Goal: Task Accomplishment & Management: Use online tool/utility

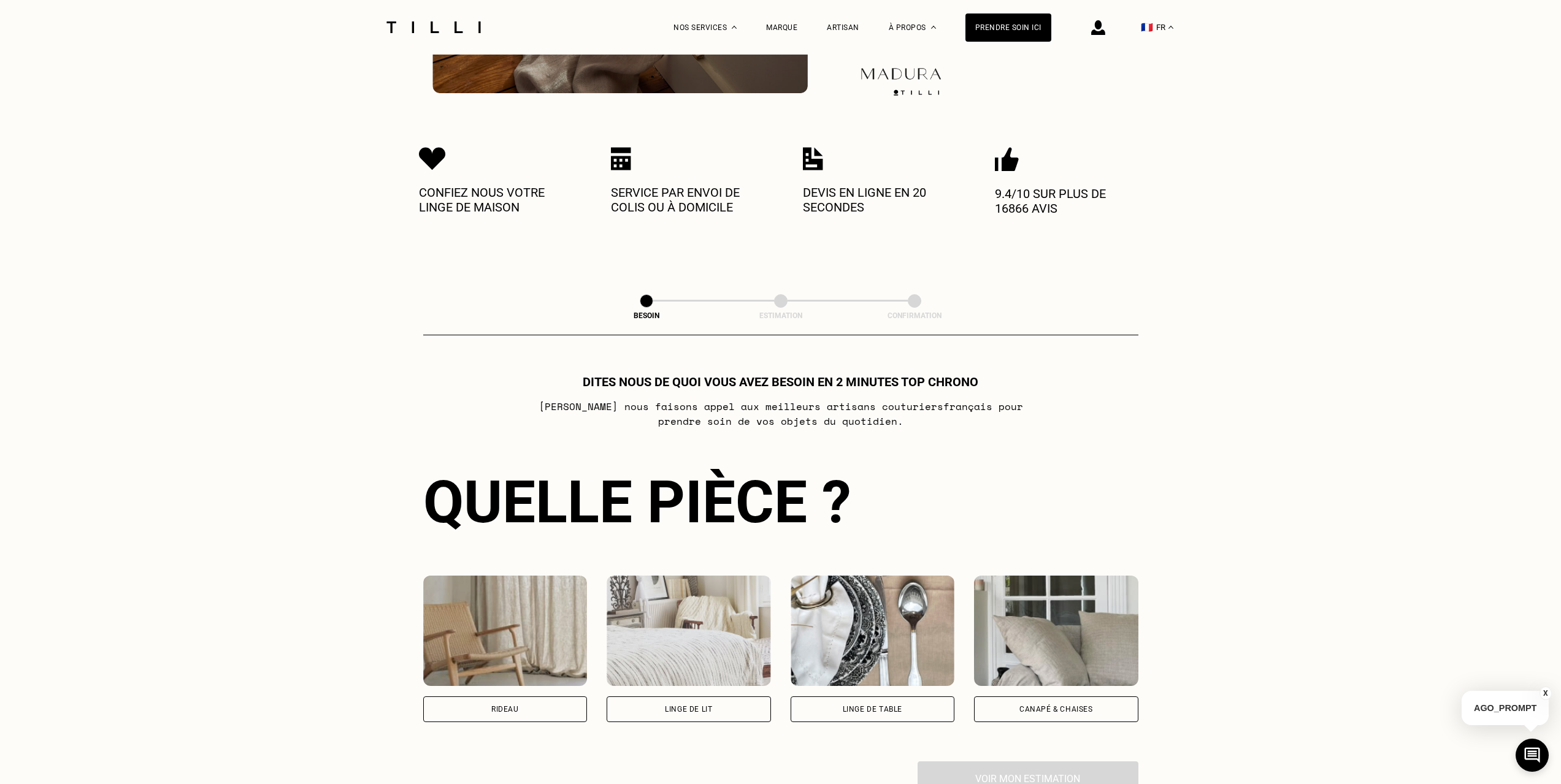
scroll to position [184, 0]
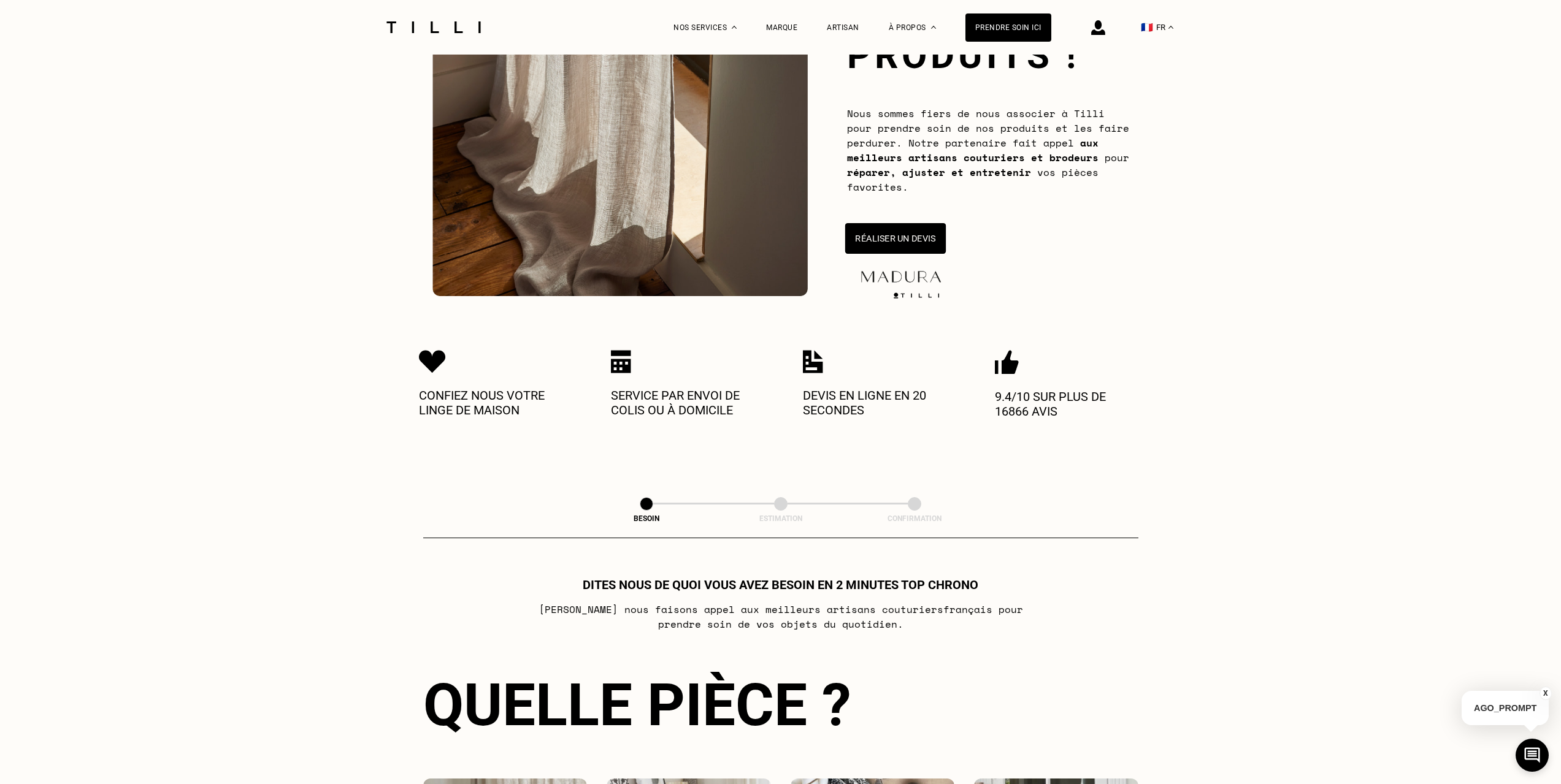
click at [903, 240] on button "Réaliser un devis" at bounding box center [894, 238] width 101 height 31
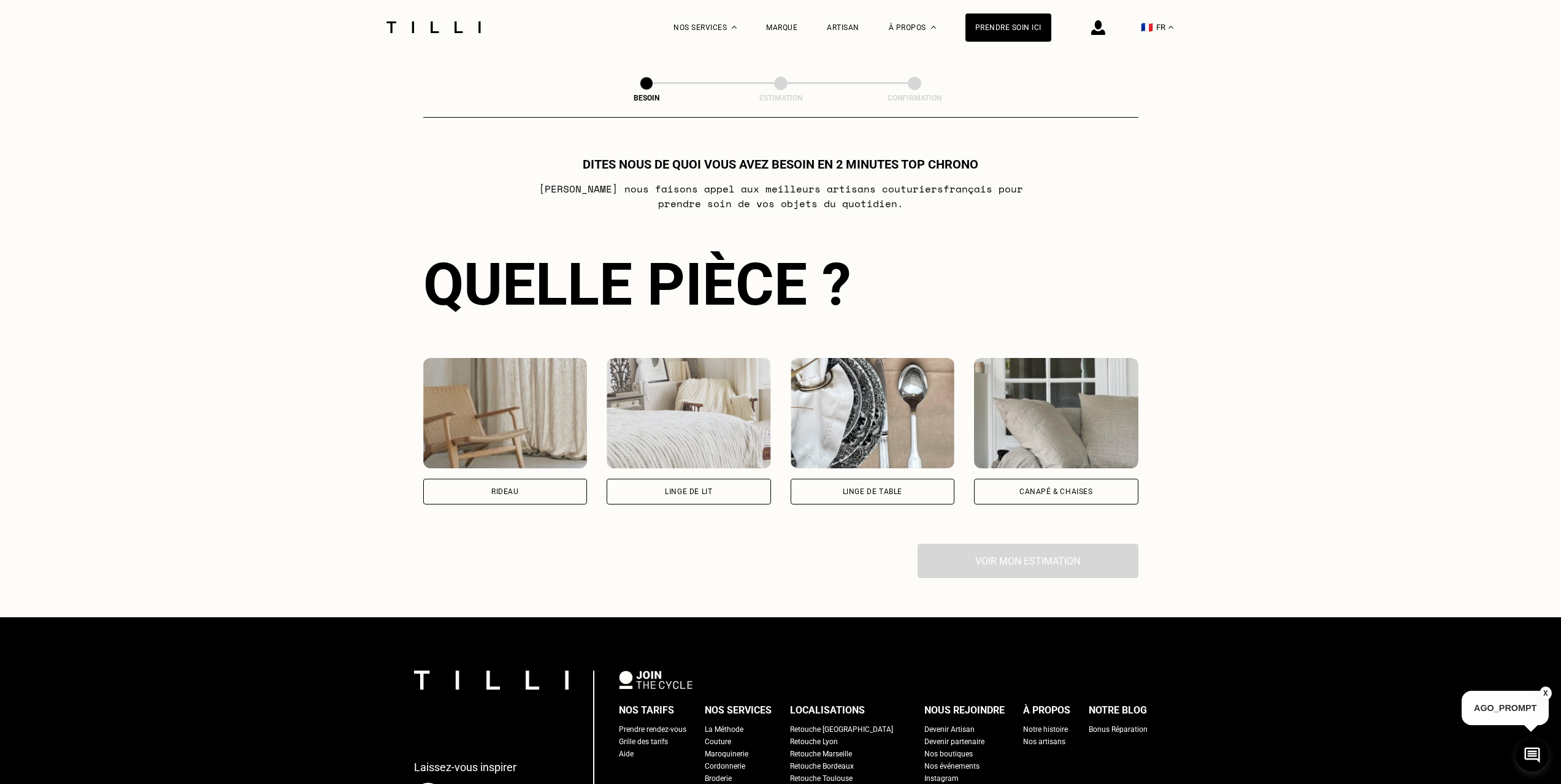
scroll to position [668, 0]
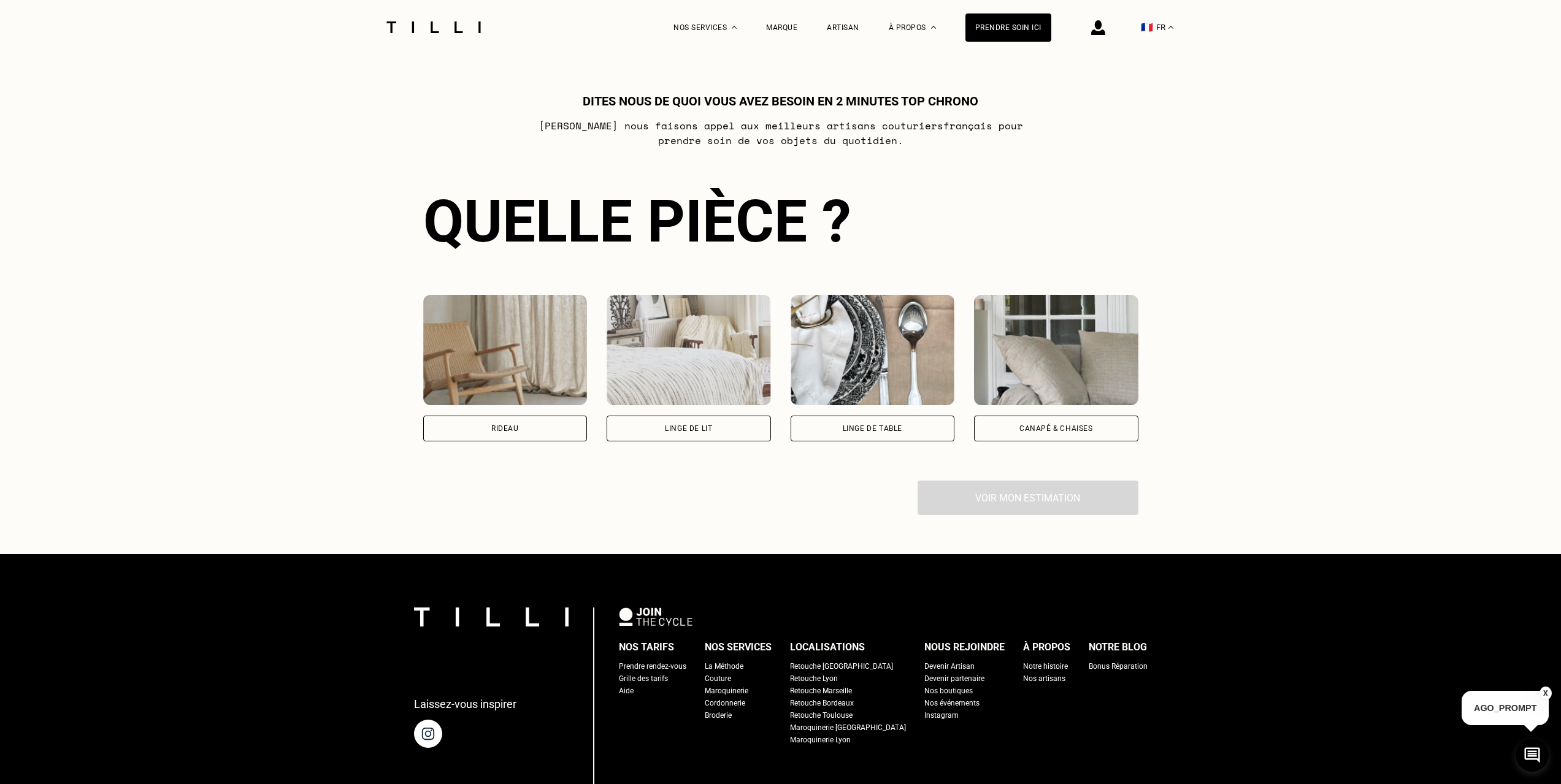
click at [534, 436] on div "Rideau" at bounding box center [505, 429] width 164 height 26
select select "FR"
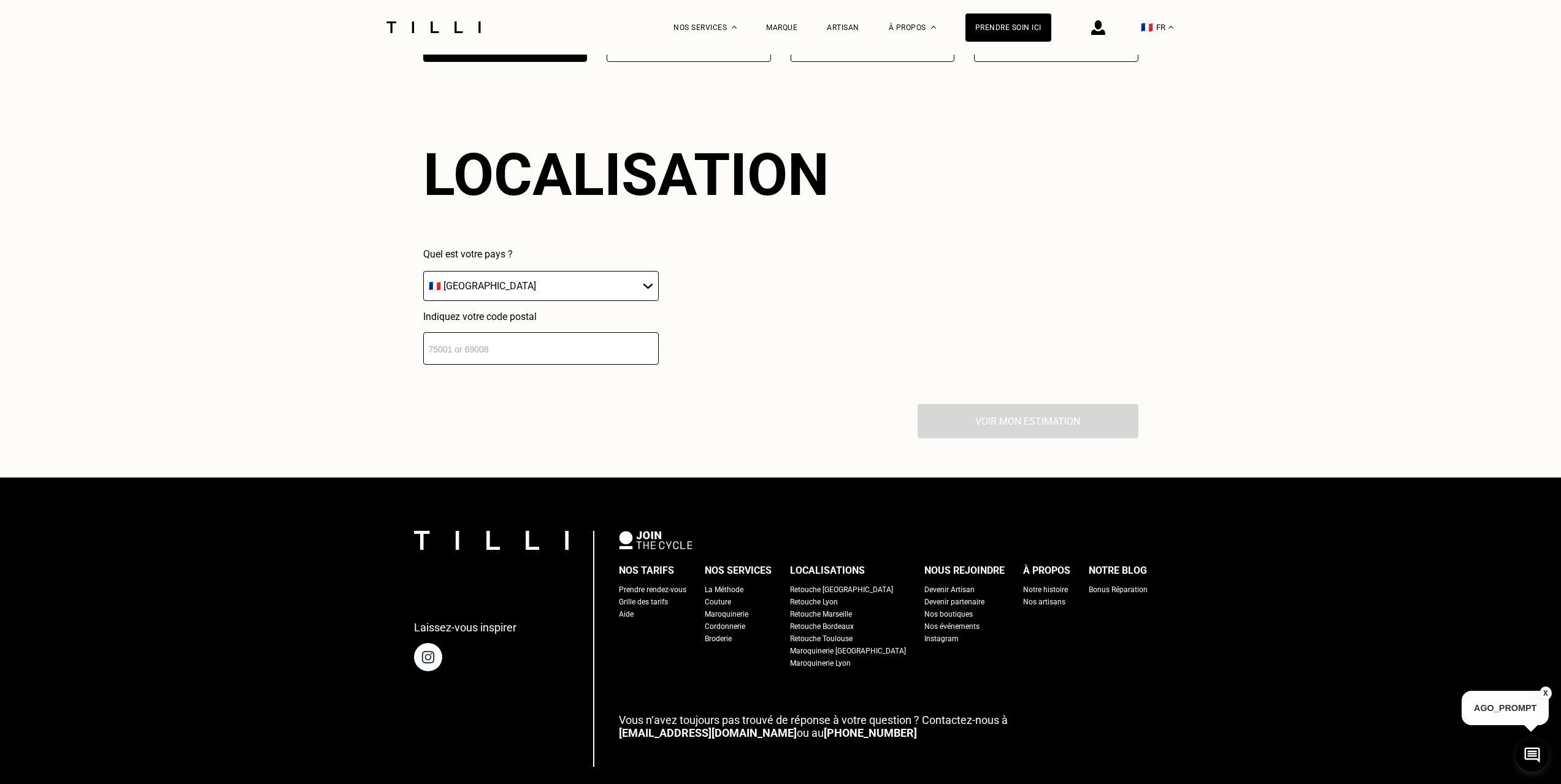
scroll to position [1085, 0]
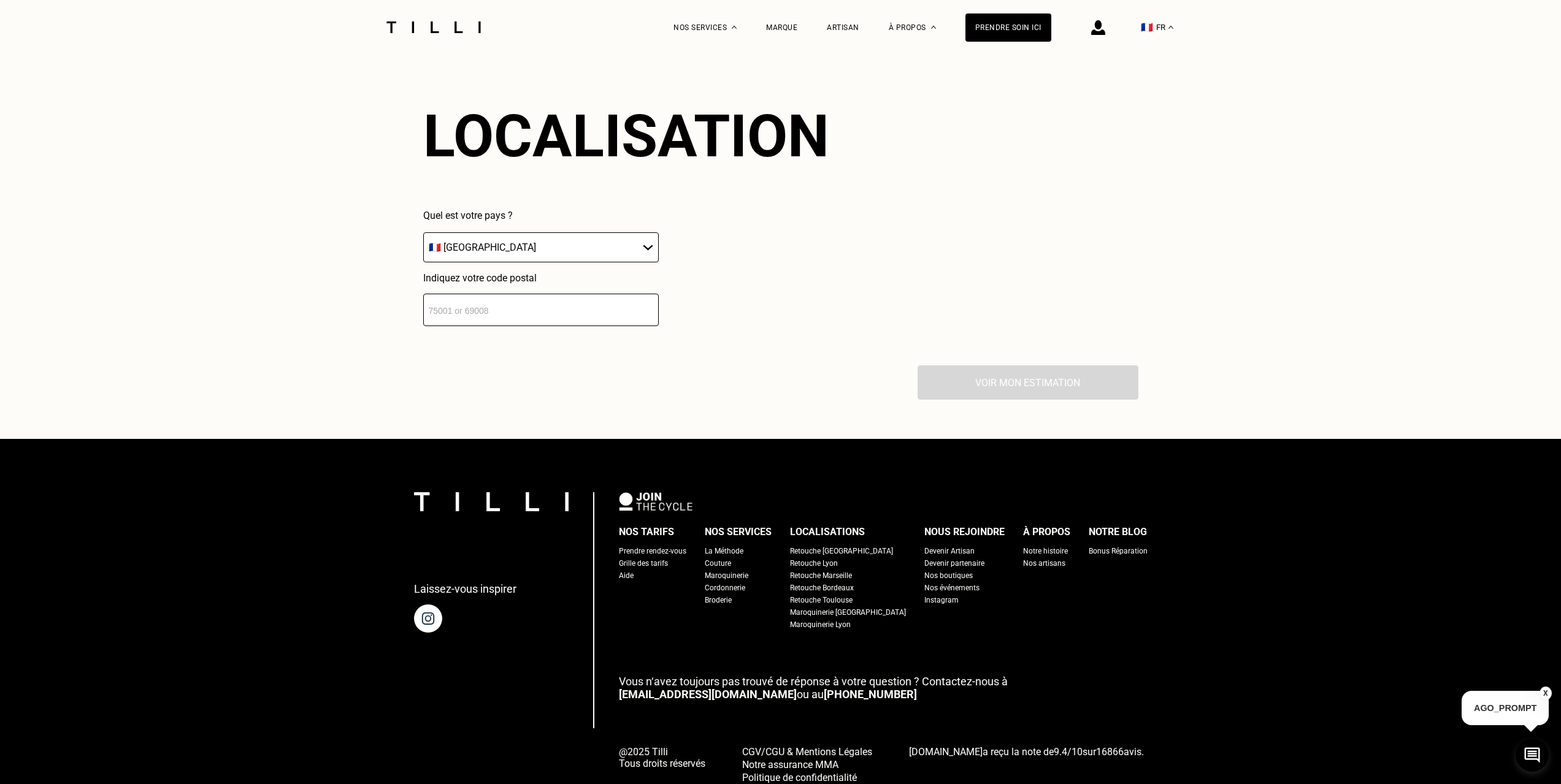
click at [479, 326] on input "number" at bounding box center [541, 310] width 235 height 32
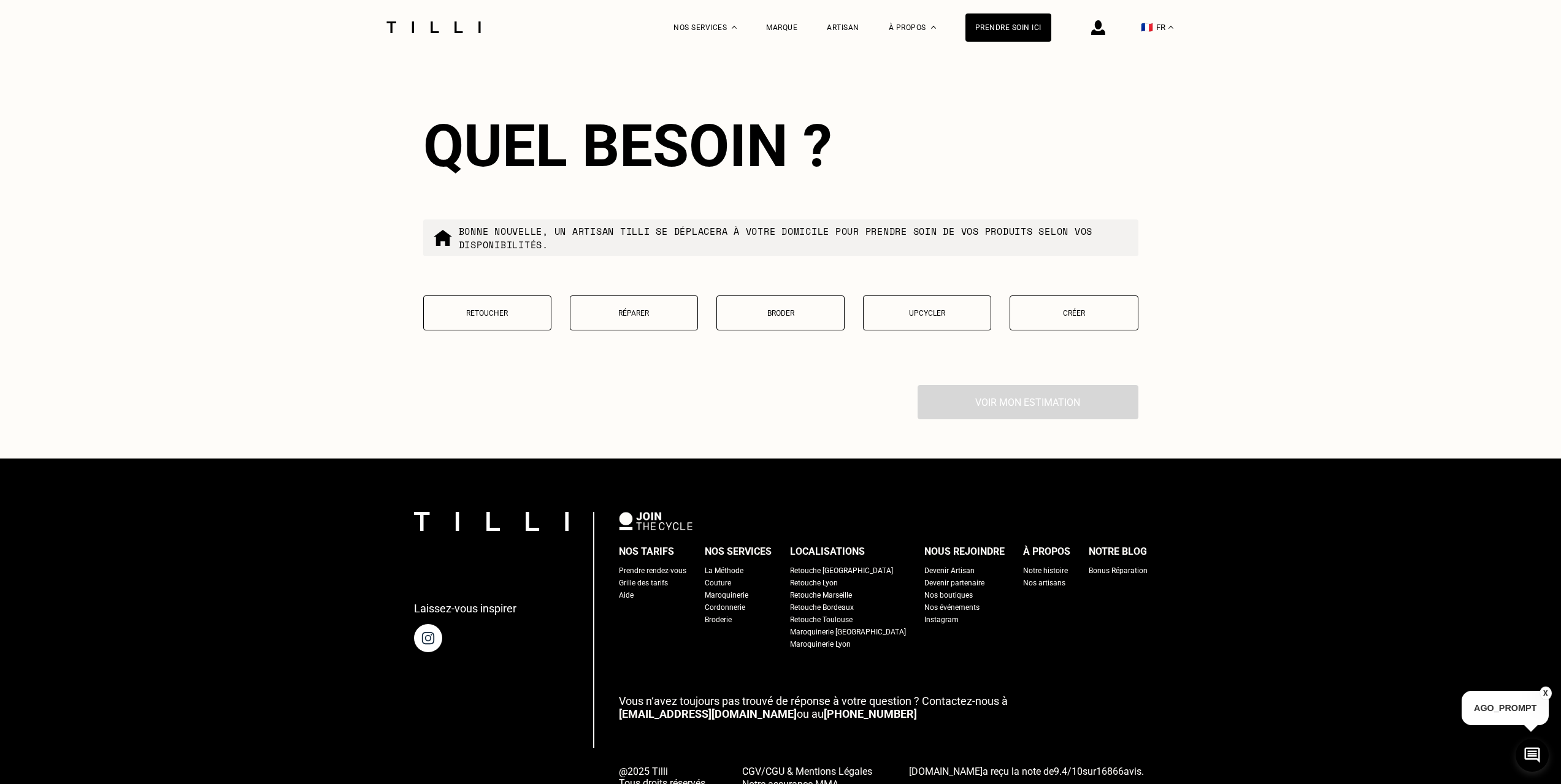
scroll to position [1380, 0]
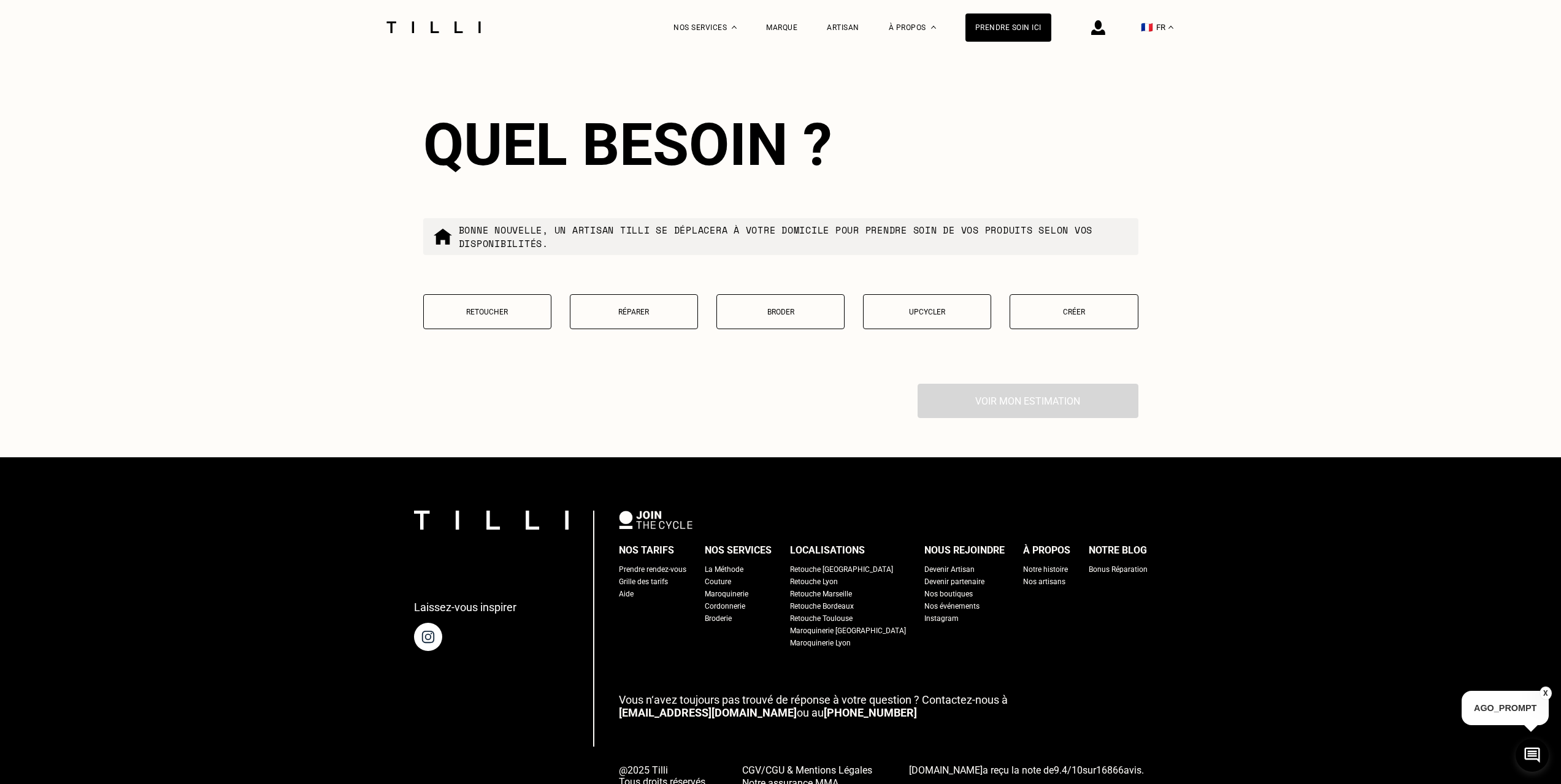
type input "75016"
click at [484, 329] on button "Retoucher" at bounding box center [487, 312] width 128 height 35
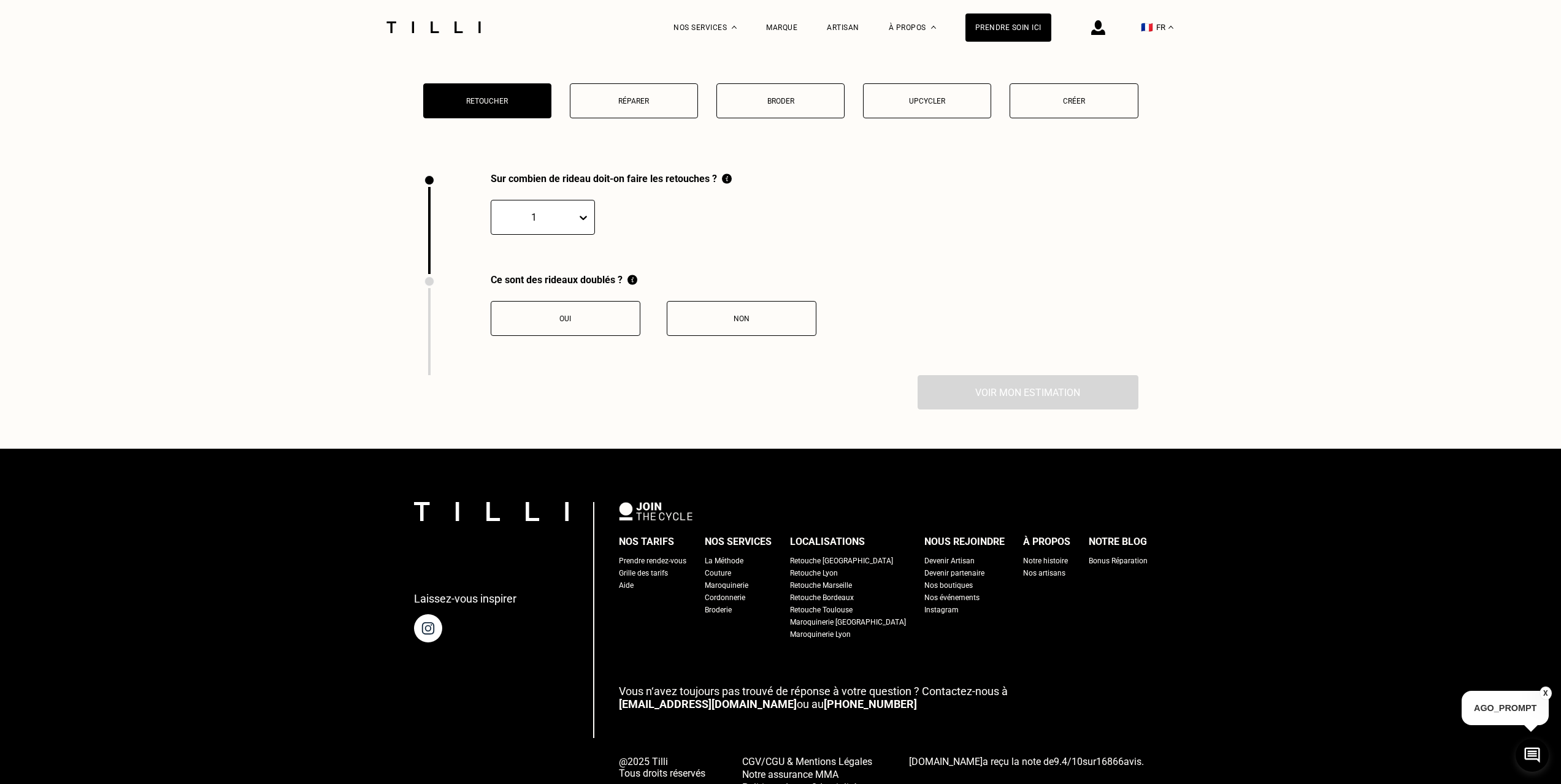
scroll to position [1660, 0]
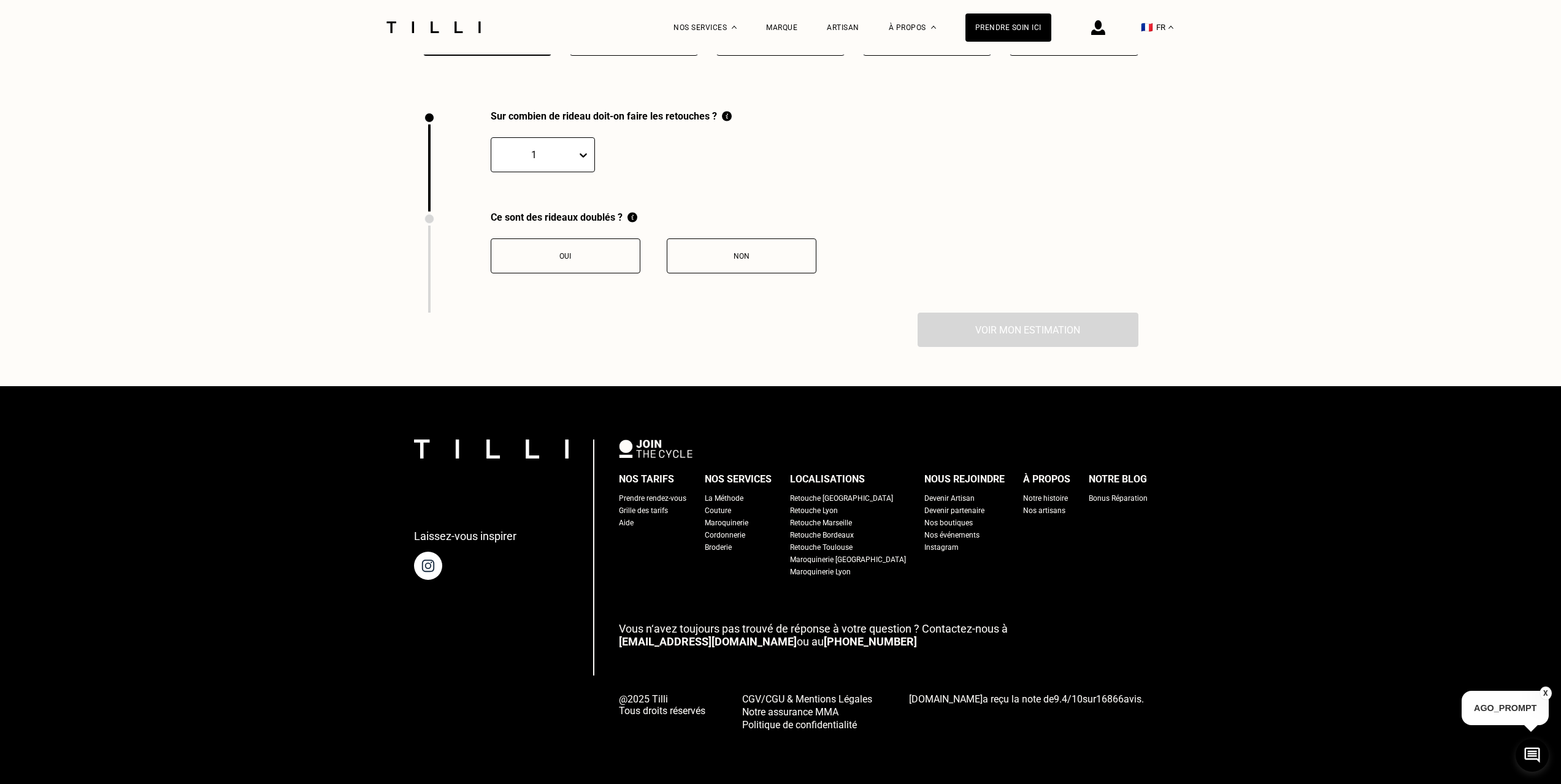
click at [543, 162] on div "1" at bounding box center [534, 155] width 85 height 19
click at [510, 279] on div "10" at bounding box center [543, 272] width 104 height 23
click at [596, 260] on button "Oui" at bounding box center [565, 256] width 149 height 35
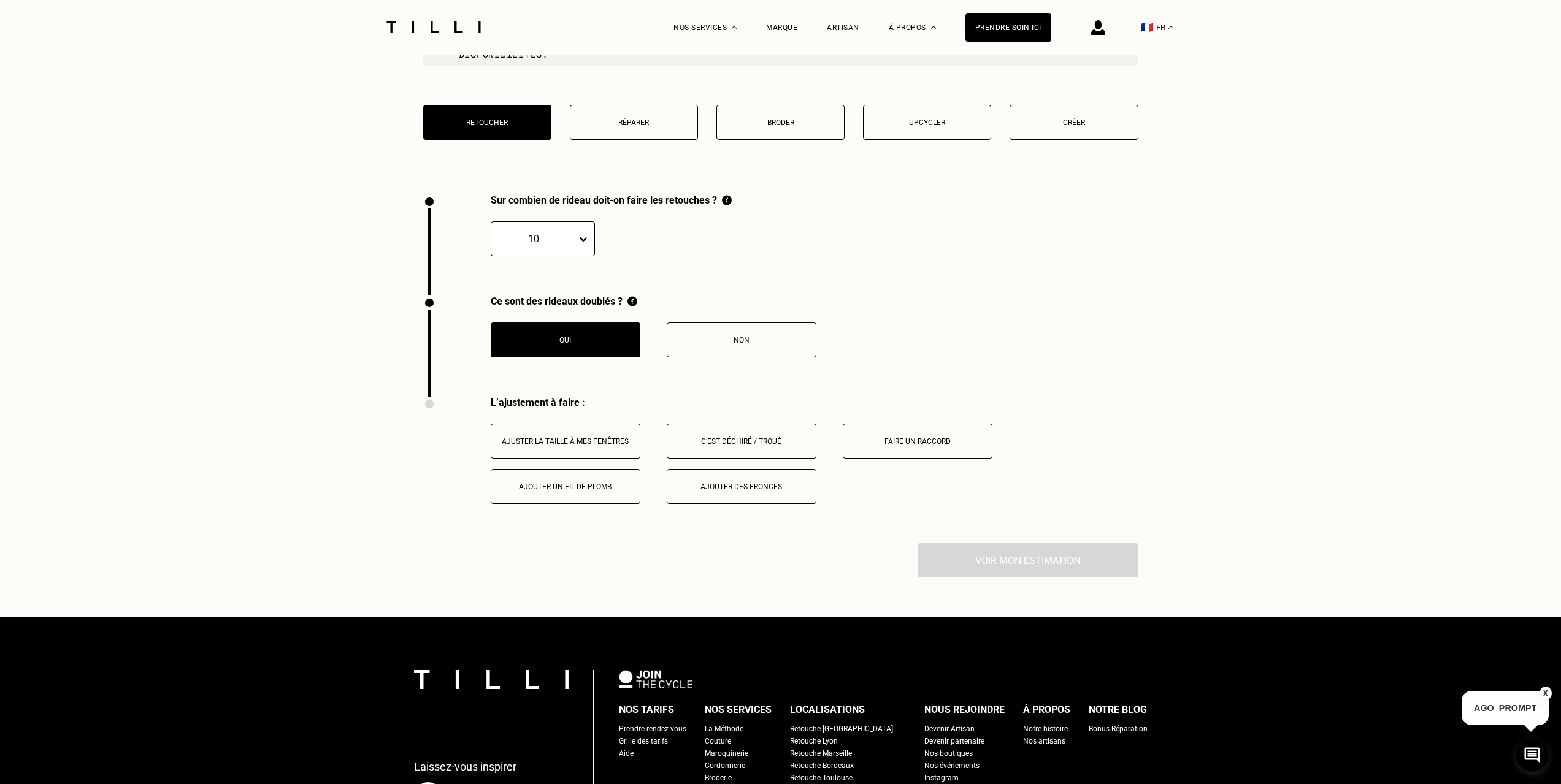
scroll to position [1561, 0]
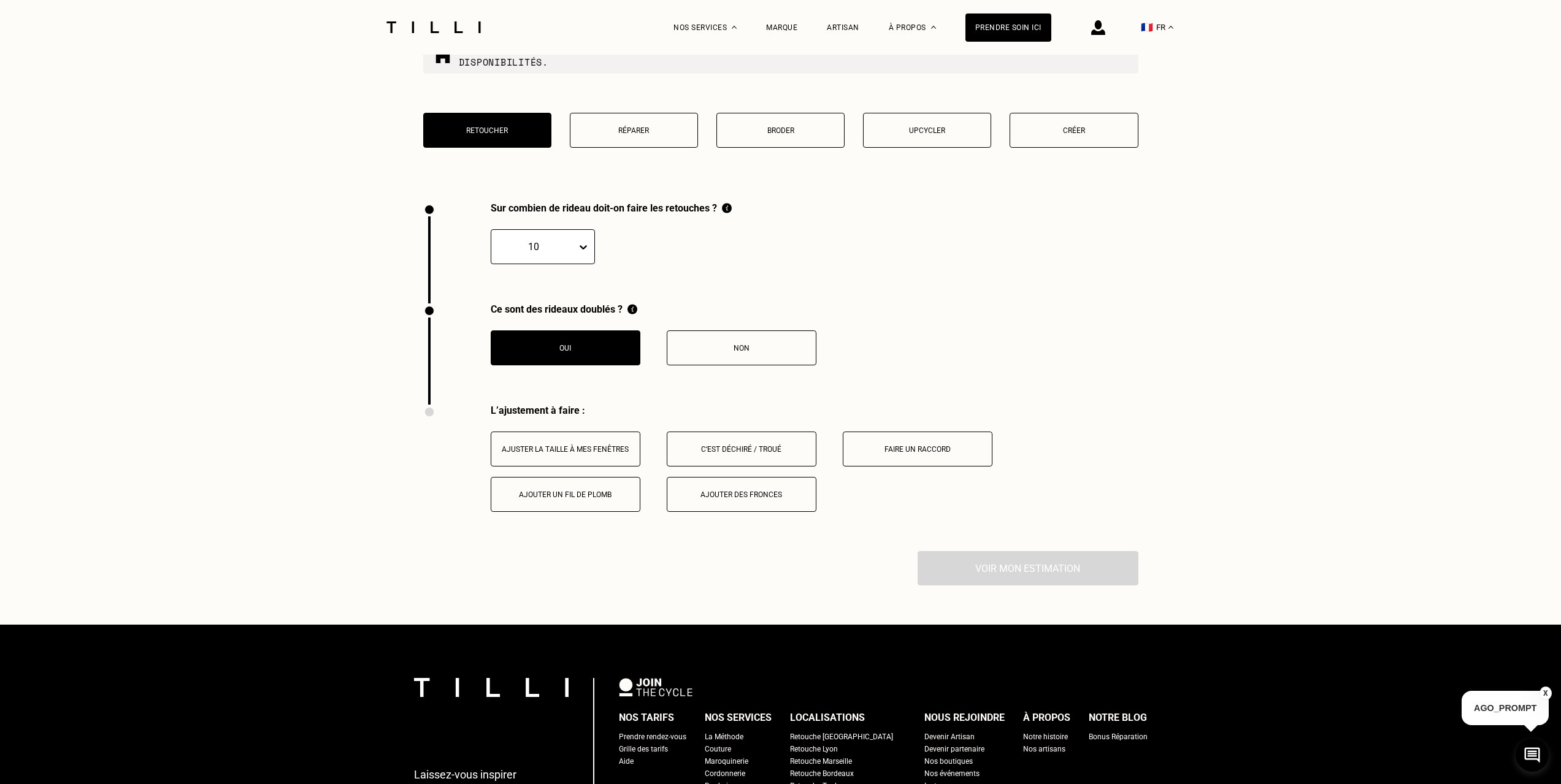
click at [769, 365] on button "Non" at bounding box center [742, 348] width 149 height 35
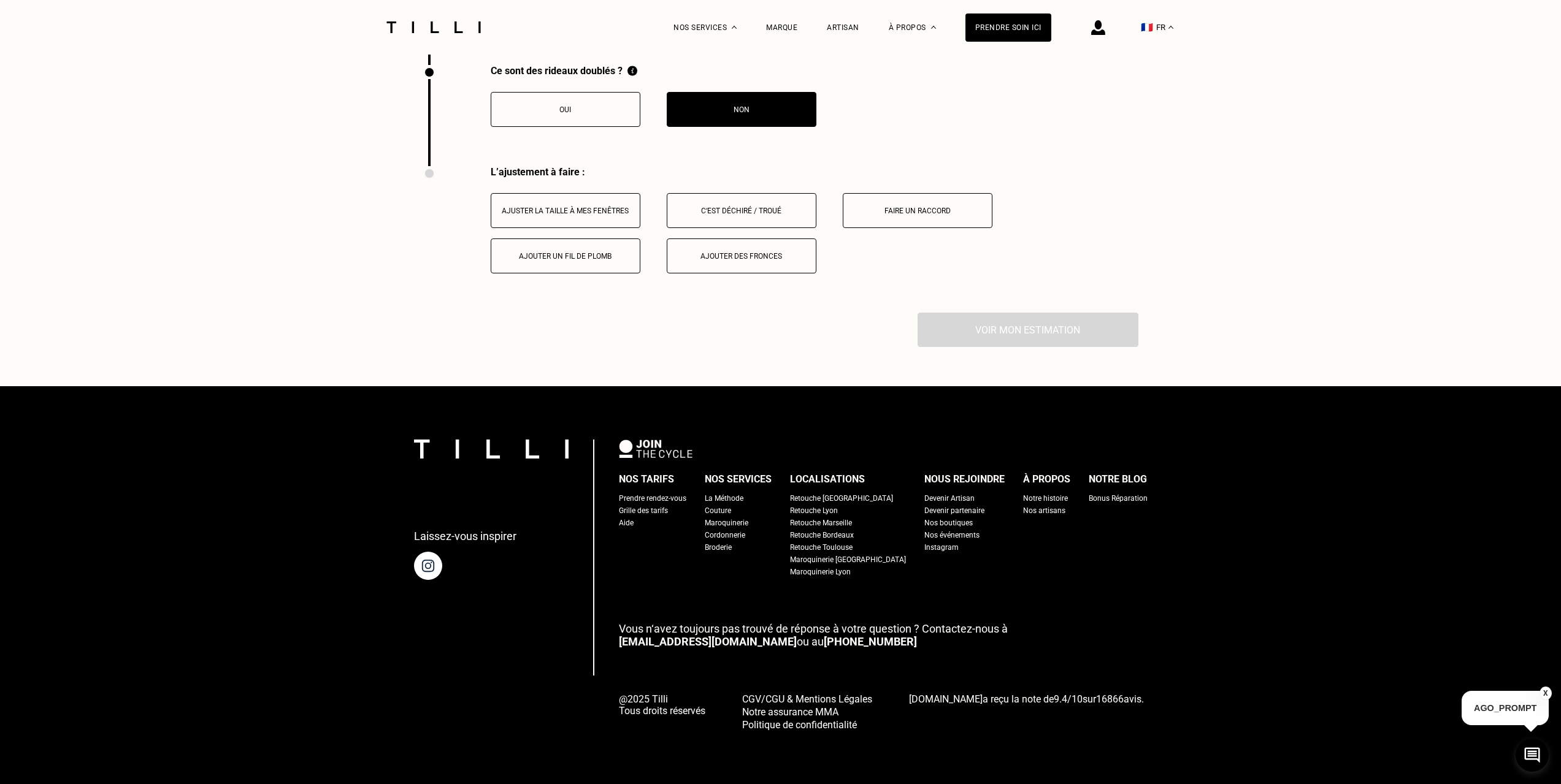
scroll to position [1684, 0]
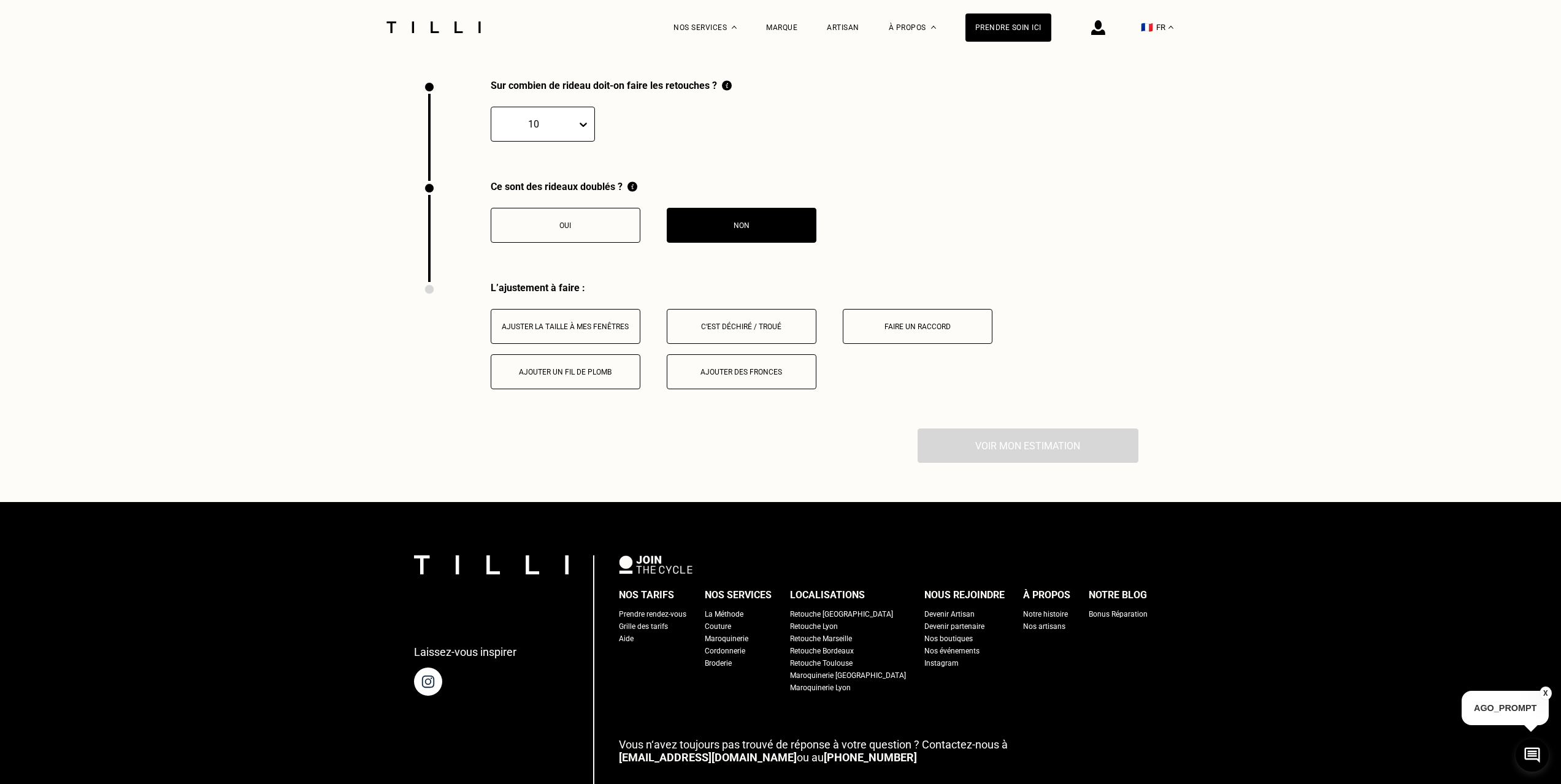
click at [573, 338] on button "Ajuster la taille à mes fenêtres" at bounding box center [565, 327] width 149 height 35
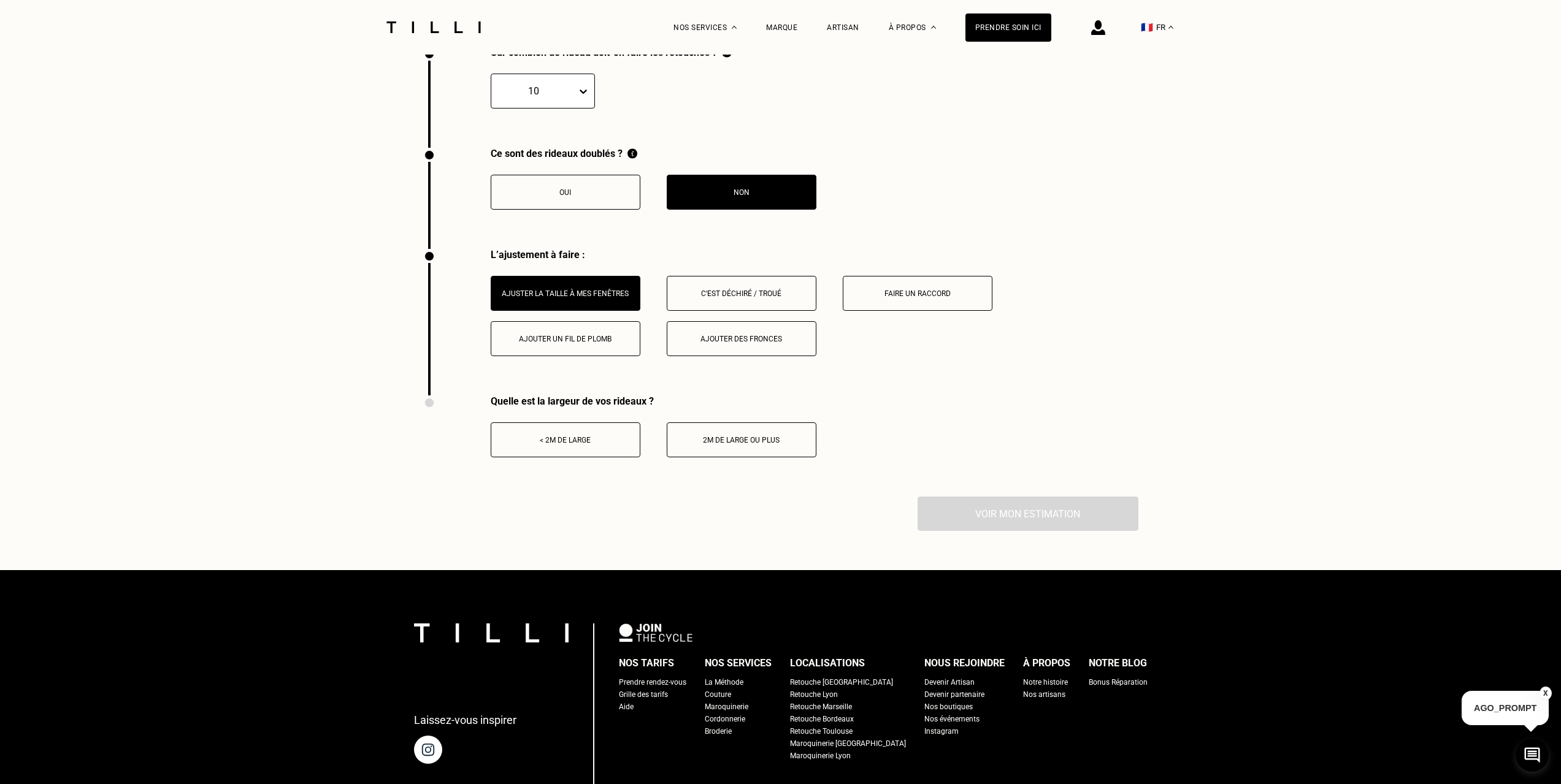
scroll to position [1745, 0]
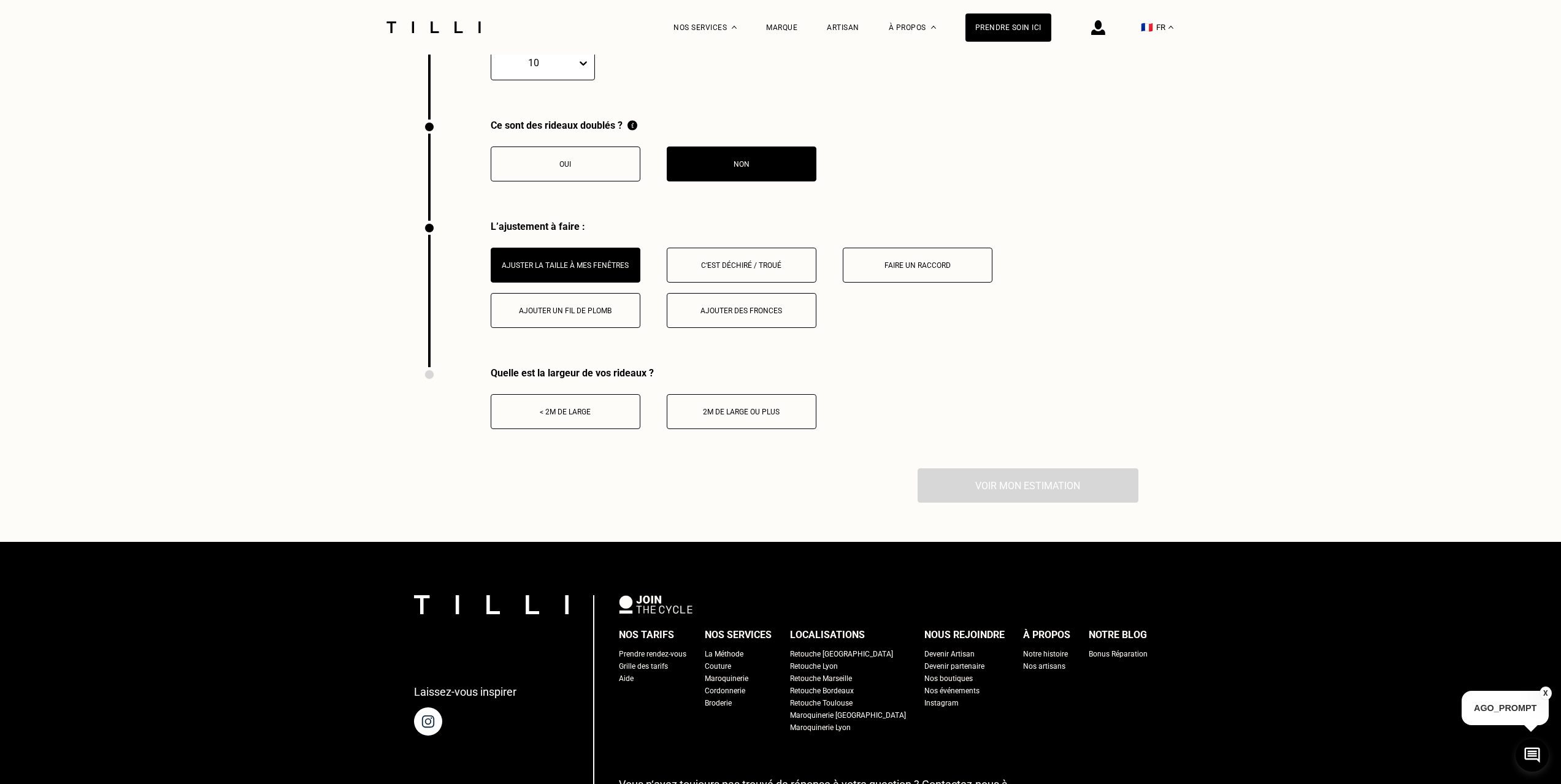
click at [573, 416] on div "< 2m de large" at bounding box center [565, 412] width 136 height 8
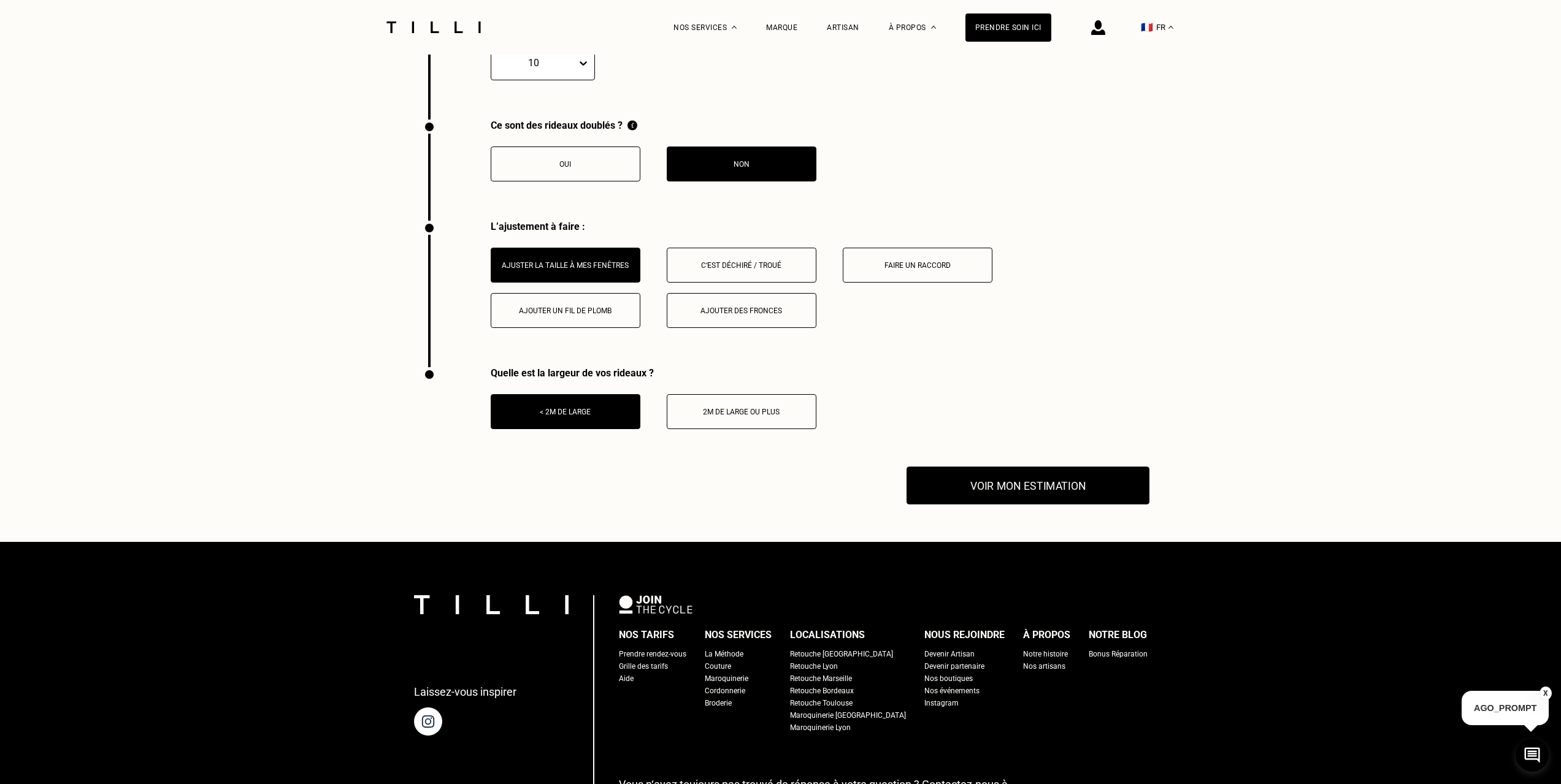
click at [980, 490] on button "Voir mon estimation" at bounding box center [1028, 485] width 243 height 38
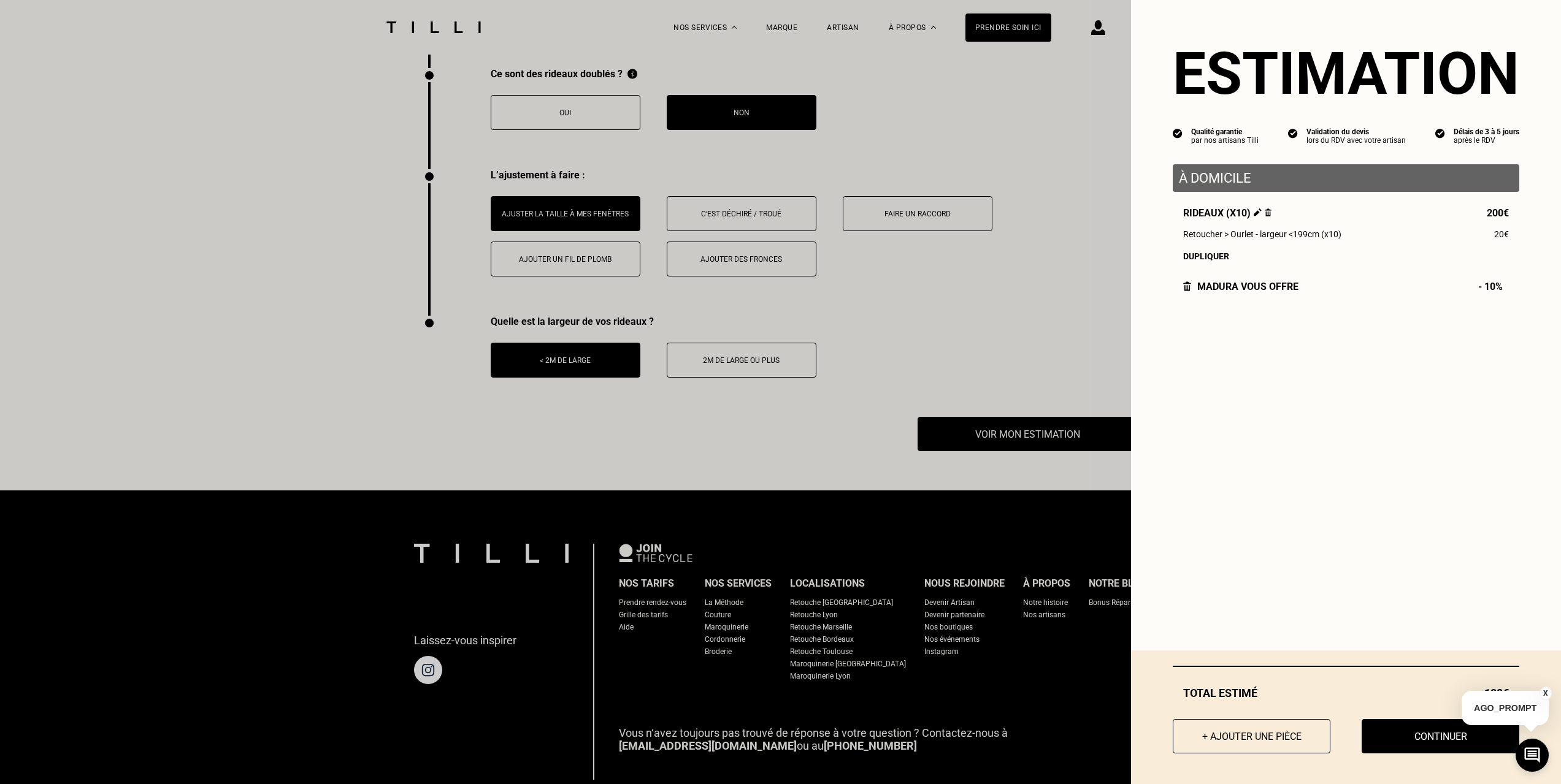
scroll to position [1867, 0]
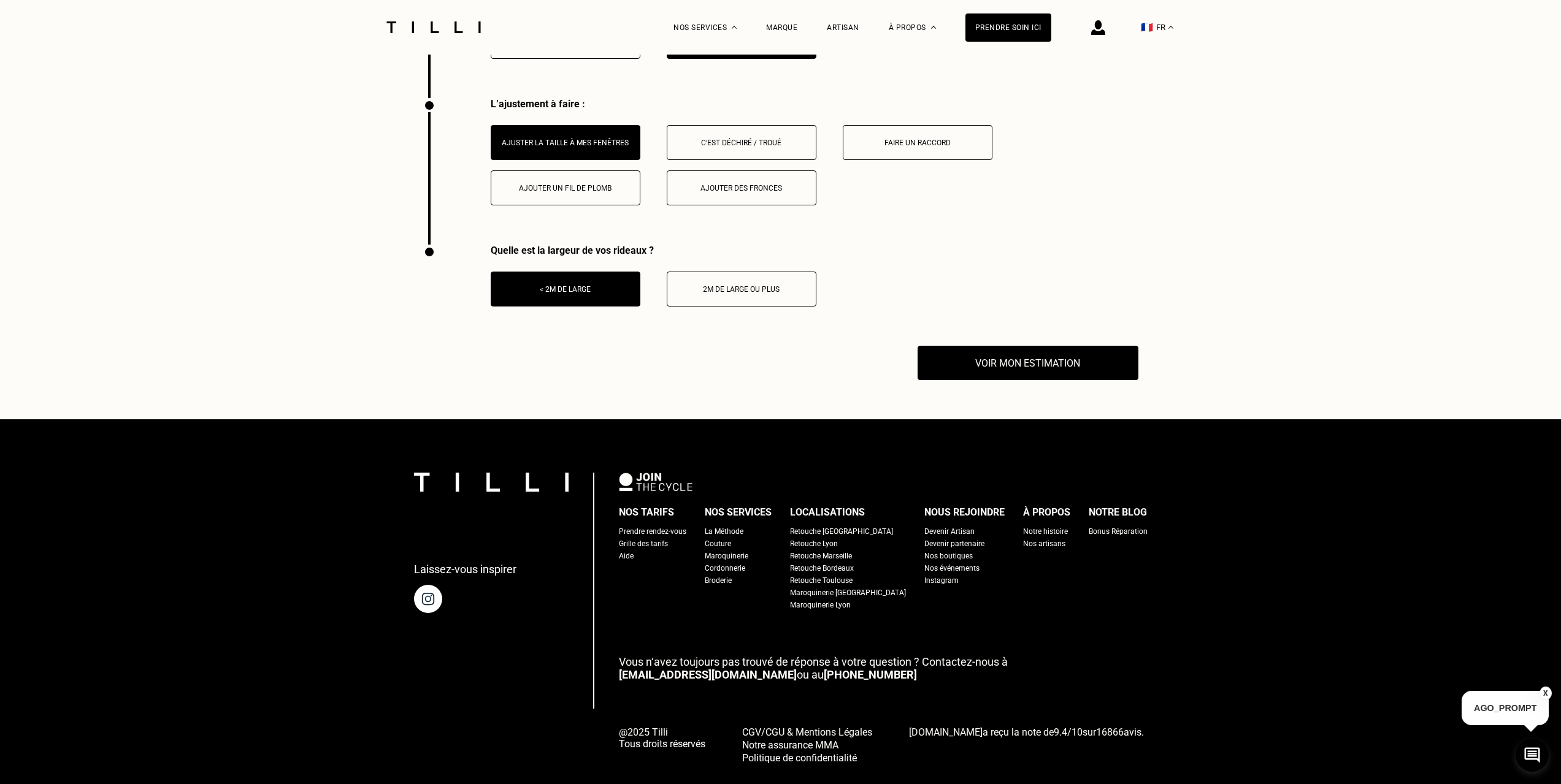
click at [1546, 693] on button "X" at bounding box center [1545, 693] width 12 height 14
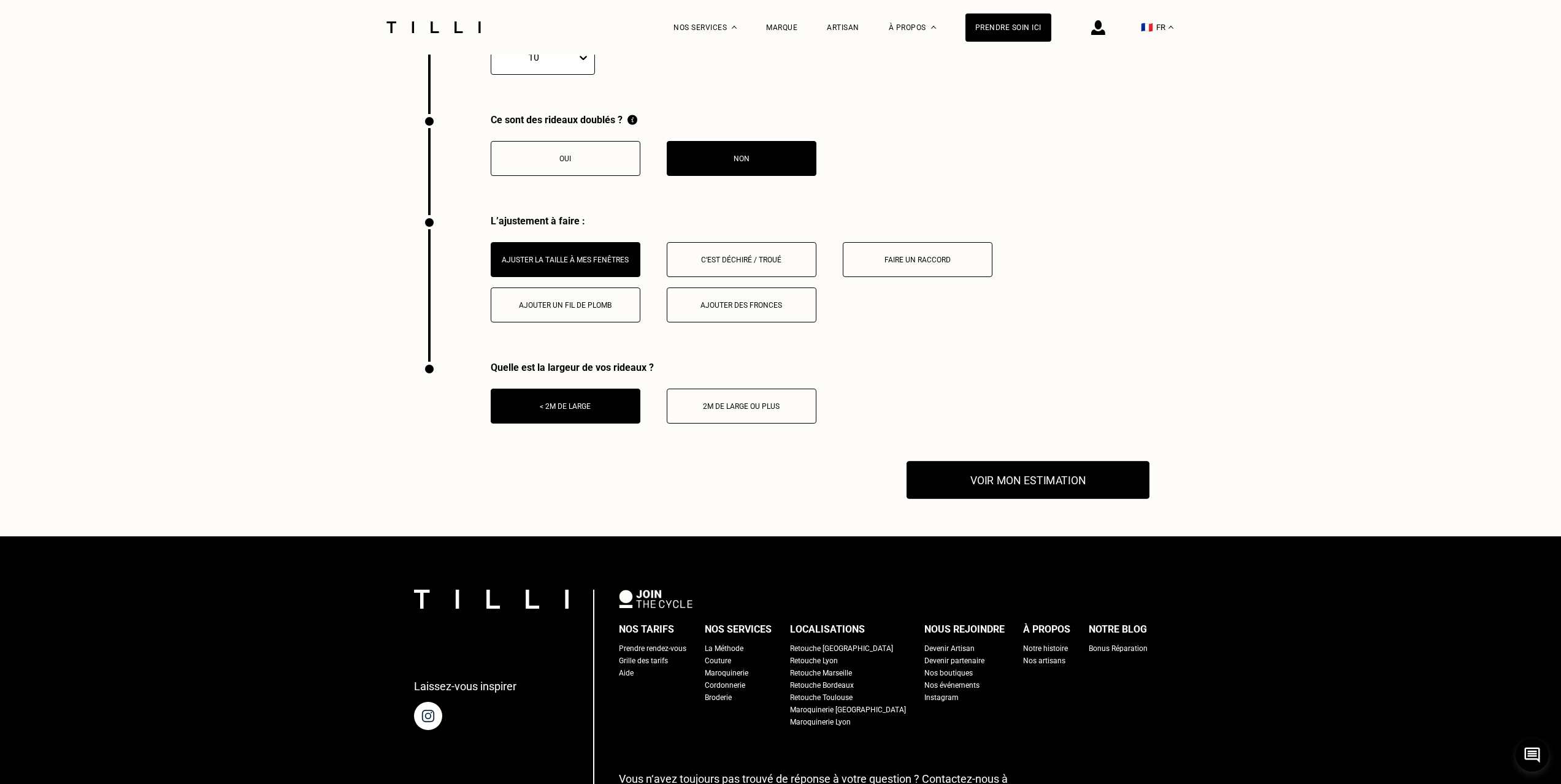
scroll to position [1745, 0]
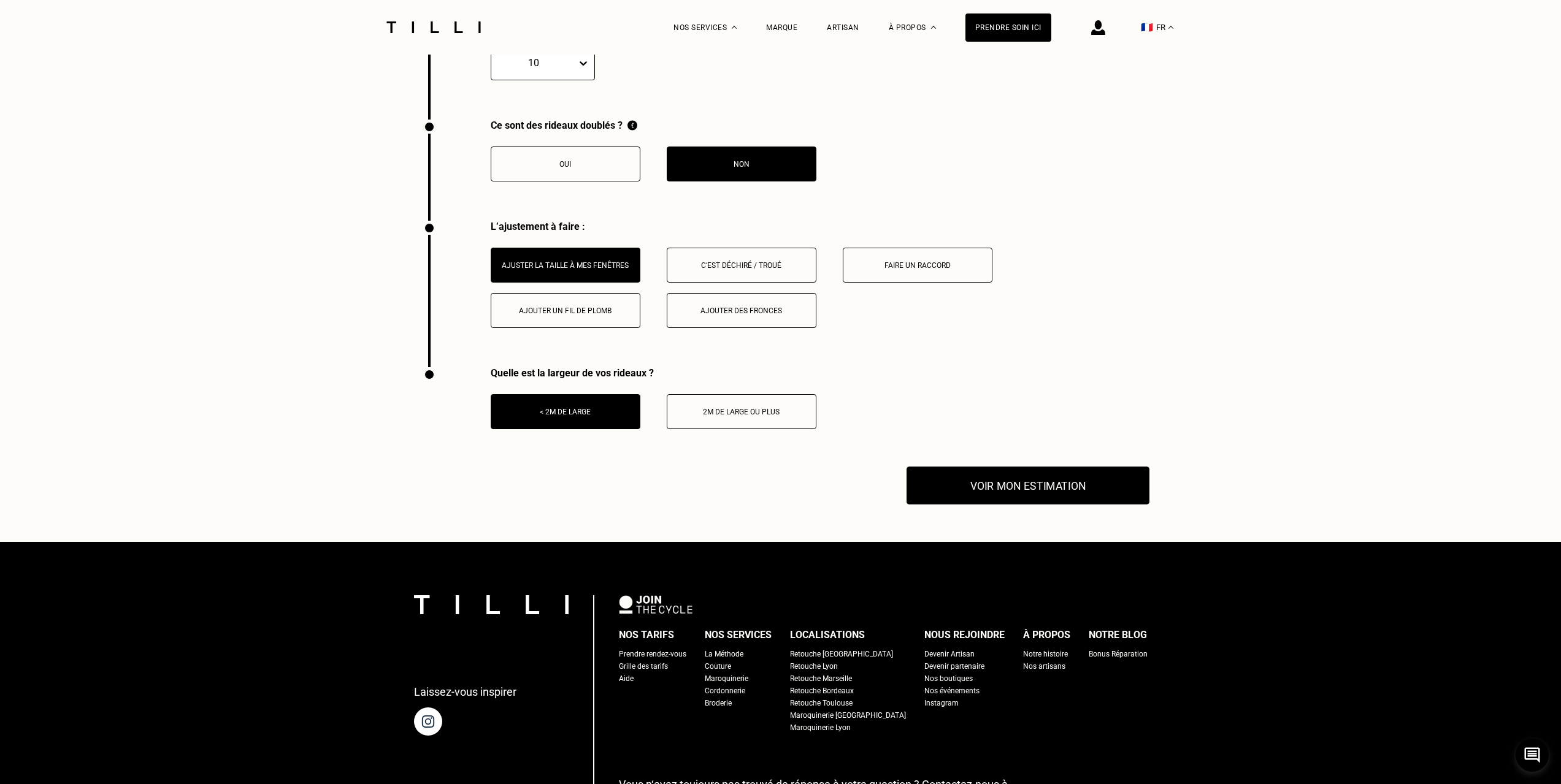
click at [1021, 484] on button "Voir mon estimation" at bounding box center [1028, 485] width 243 height 38
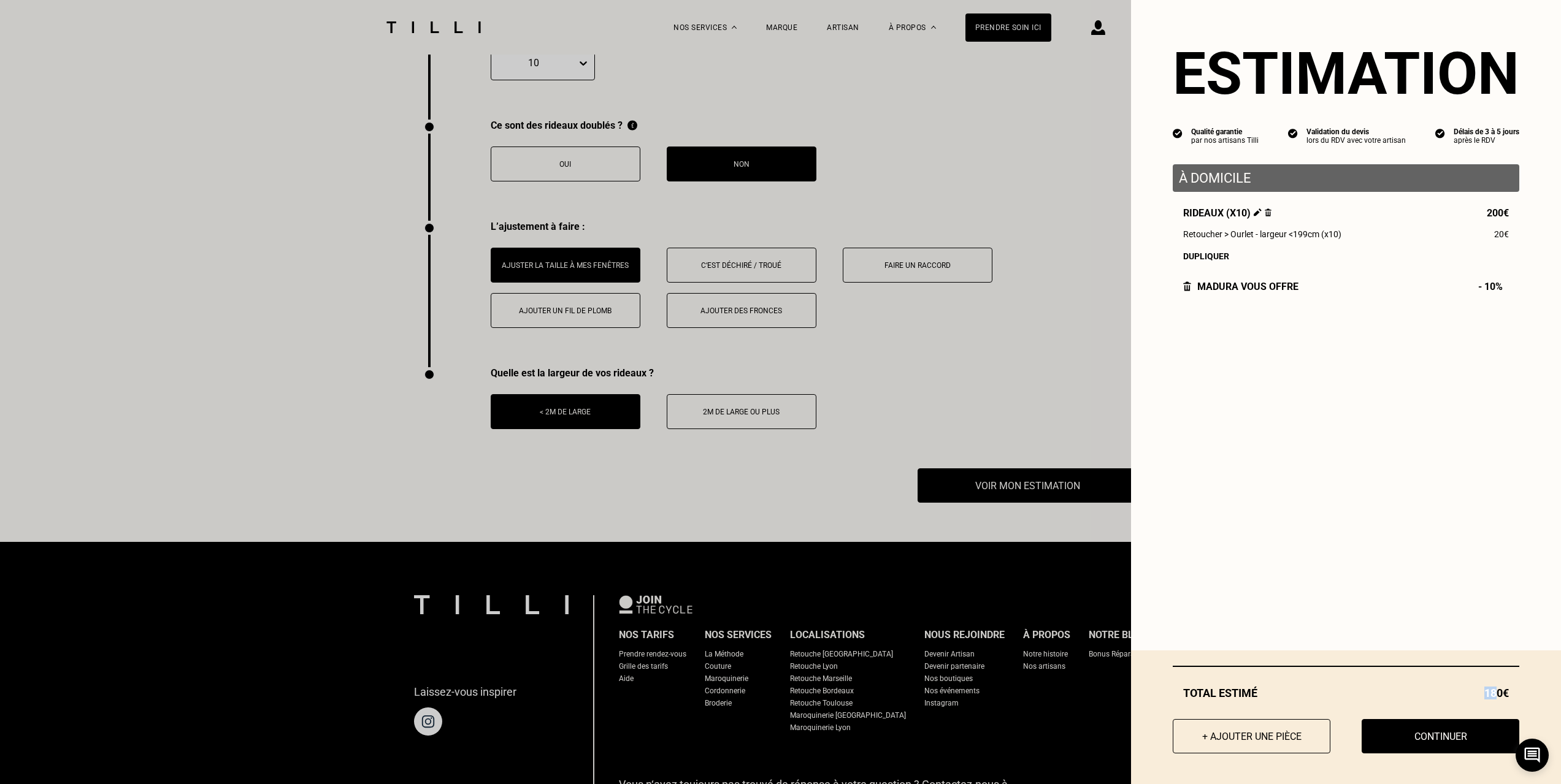
drag, startPoint x: 1472, startPoint y: 692, endPoint x: 1490, endPoint y: 690, distance: 18.1
click at [1490, 690] on div "Total estimé 180€" at bounding box center [1345, 693] width 346 height 13
click at [1485, 687] on span "180€" at bounding box center [1497, 693] width 25 height 13
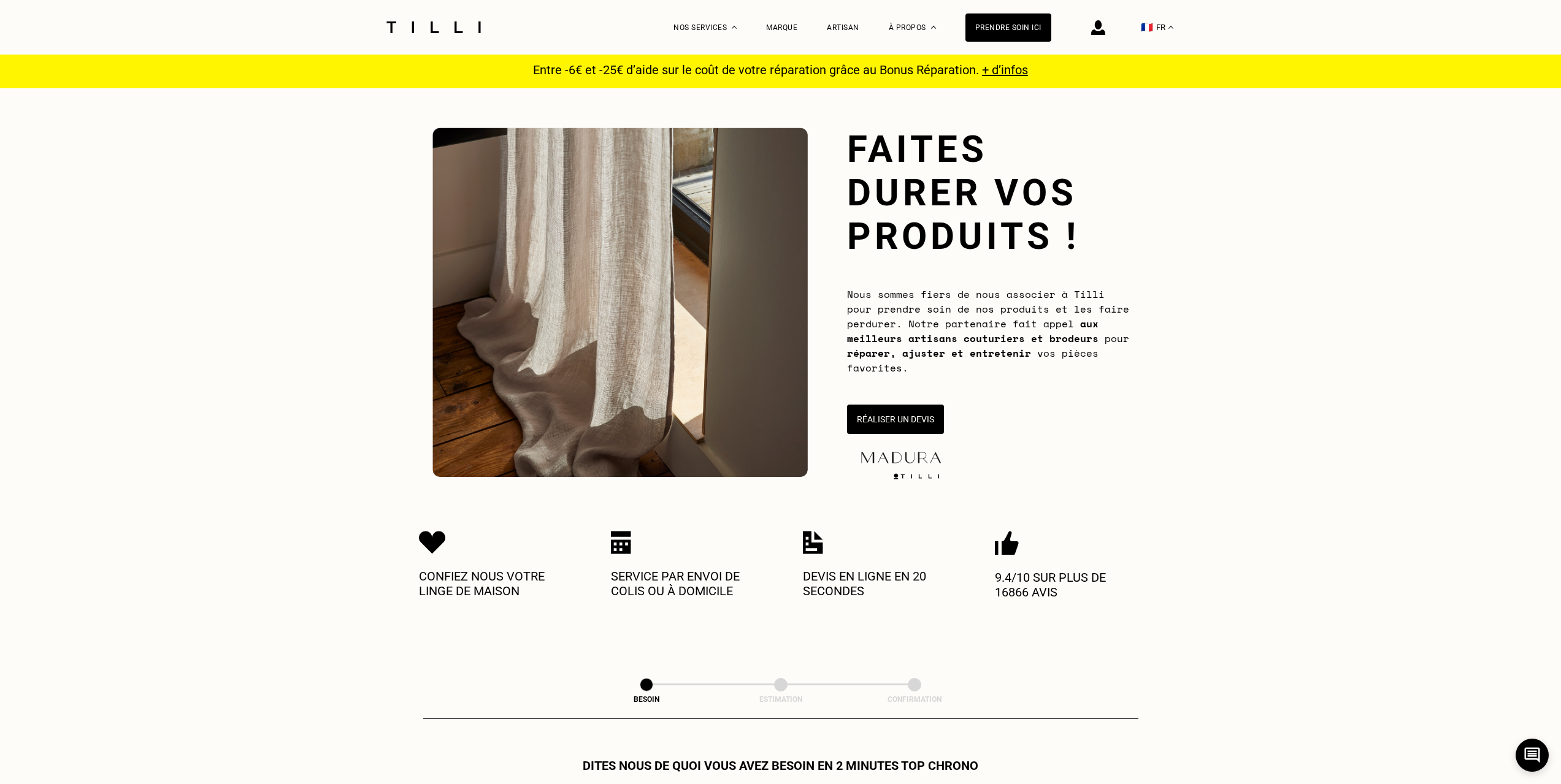
scroll to position [0, 0]
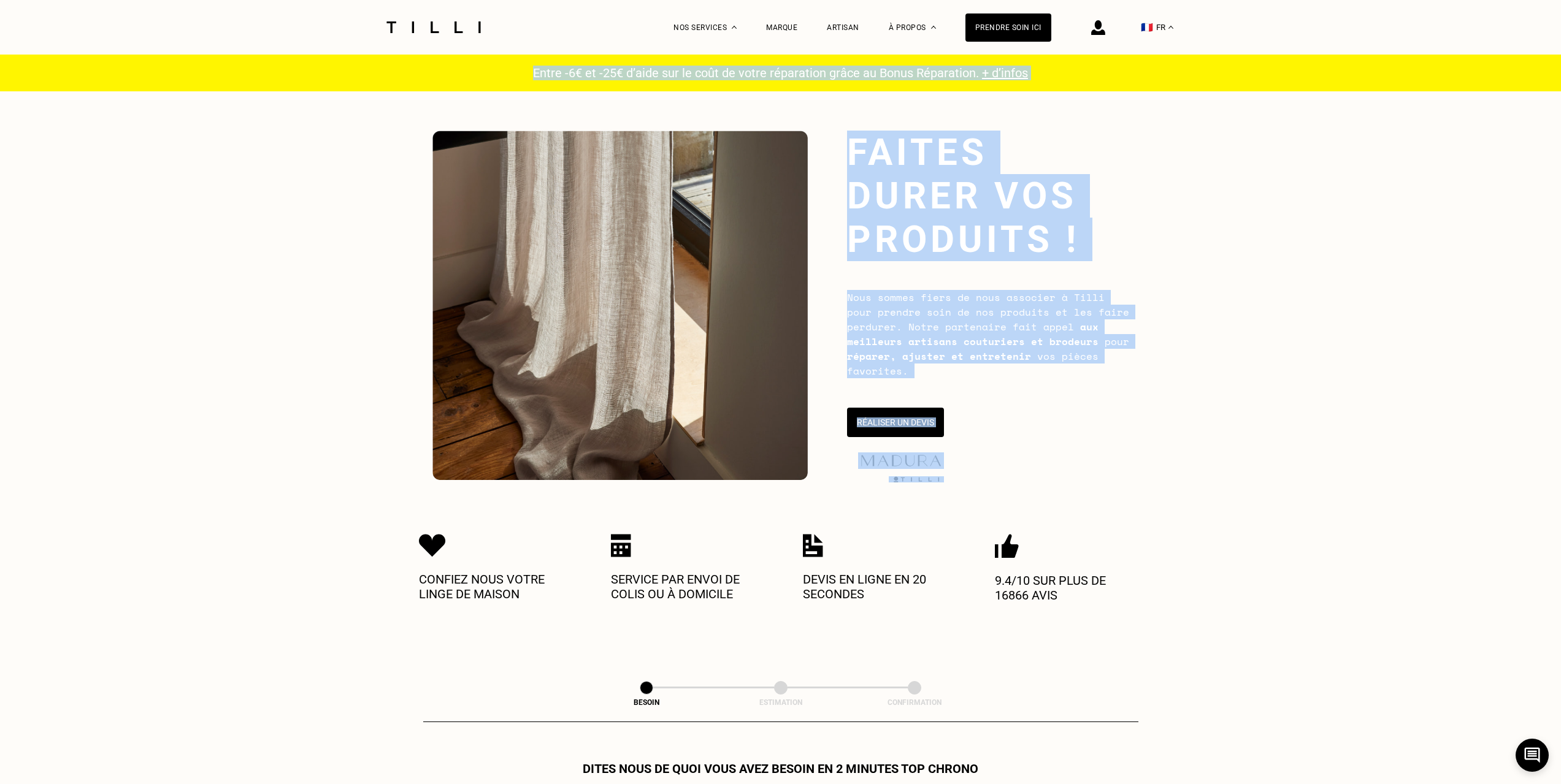
drag, startPoint x: 217, startPoint y: 255, endPoint x: 355, endPoint y: 264, distance: 138.3
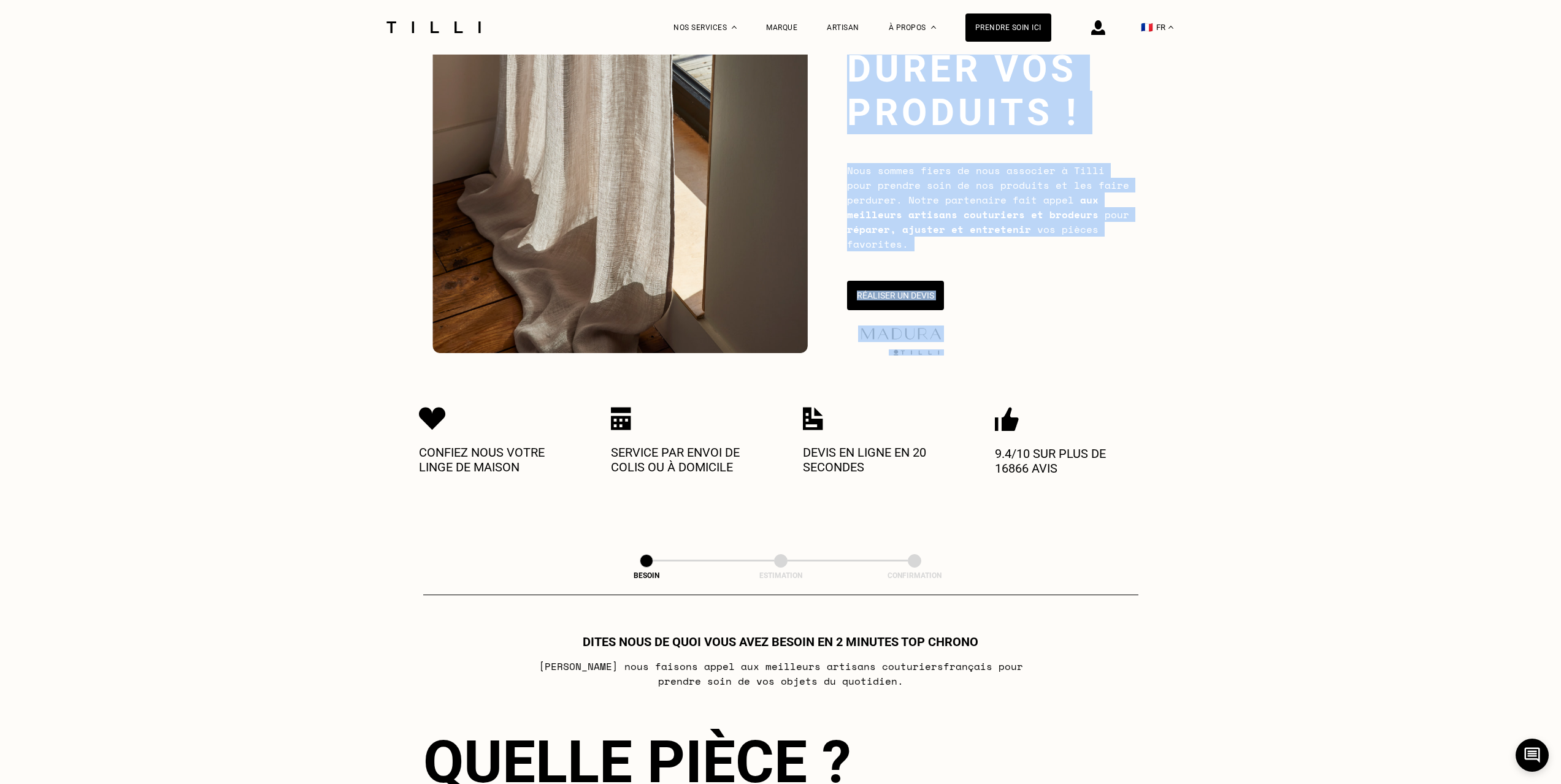
scroll to position [245, 0]
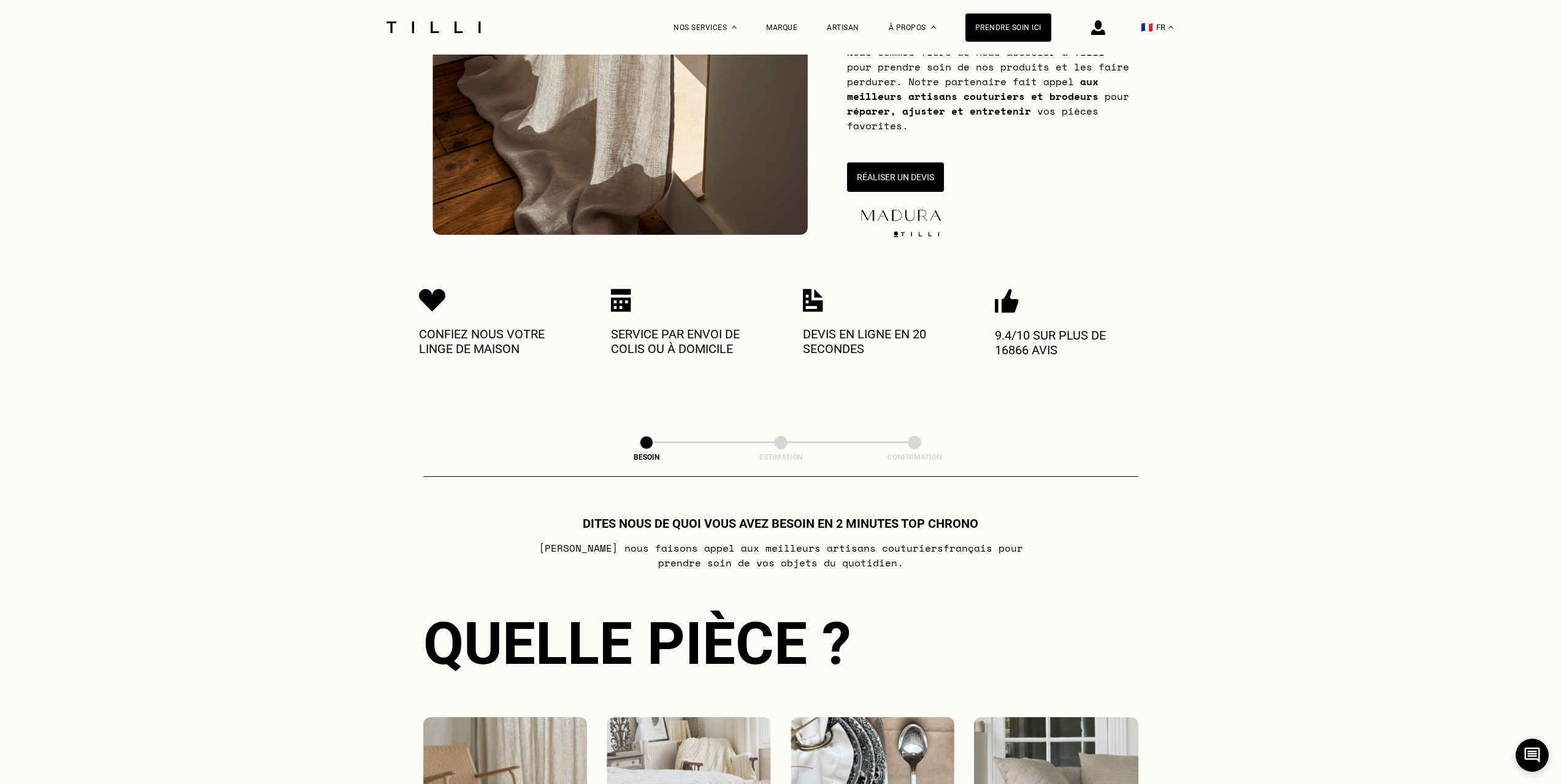
click at [615, 436] on div "Besoin Estimation Confirmation" at bounding box center [780, 449] width 715 height 56
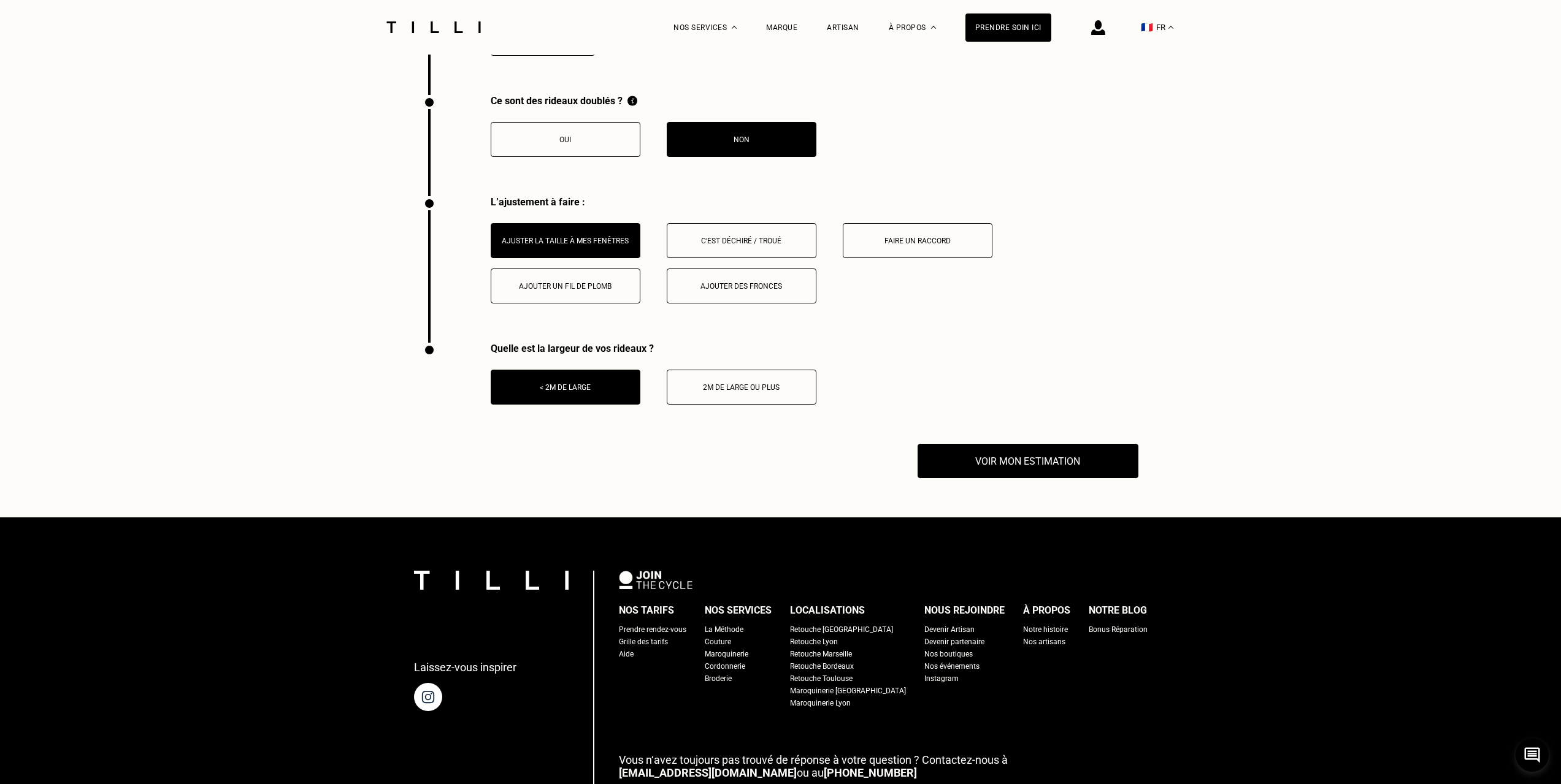
scroll to position [1839, 0]
